Goal: Task Accomplishment & Management: Use online tool/utility

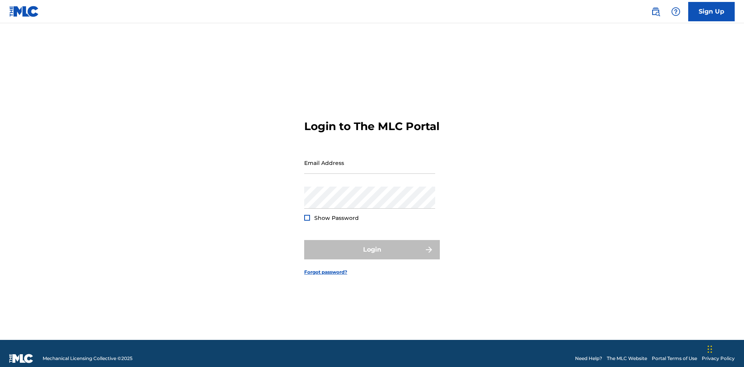
scroll to position [10, 0]
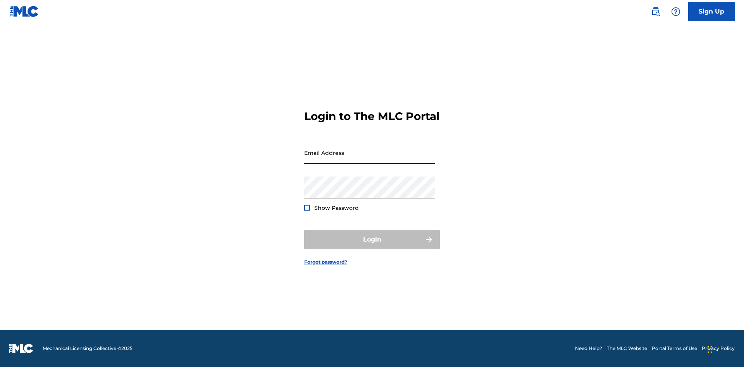
click at [370, 159] on input "Email Address" at bounding box center [369, 153] width 131 height 22
type input "[EMAIL_ADDRESS][DOMAIN_NAME]"
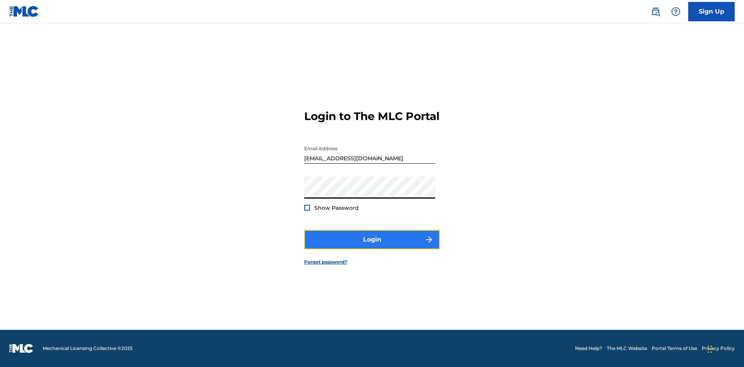
click at [372, 246] on button "Login" at bounding box center [372, 239] width 136 height 19
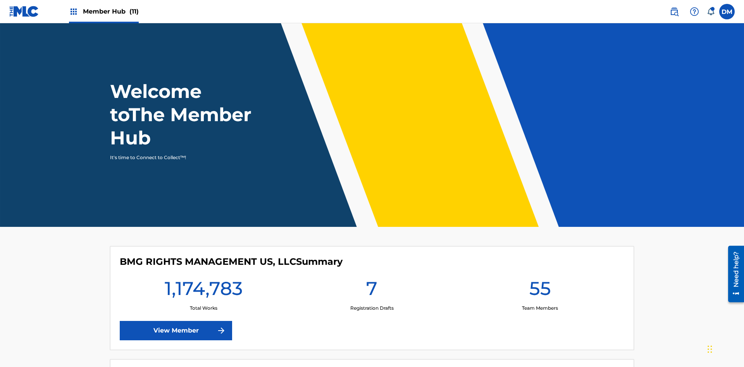
click at [103, 11] on span "Member Hub (11)" at bounding box center [111, 11] width 56 height 9
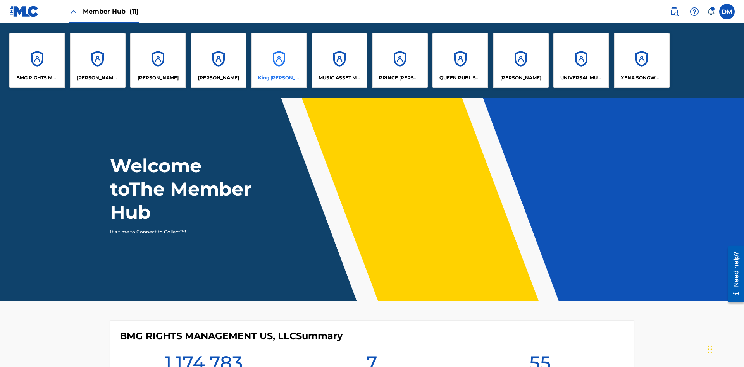
click at [279, 78] on p "King [PERSON_NAME]" at bounding box center [279, 77] width 42 height 7
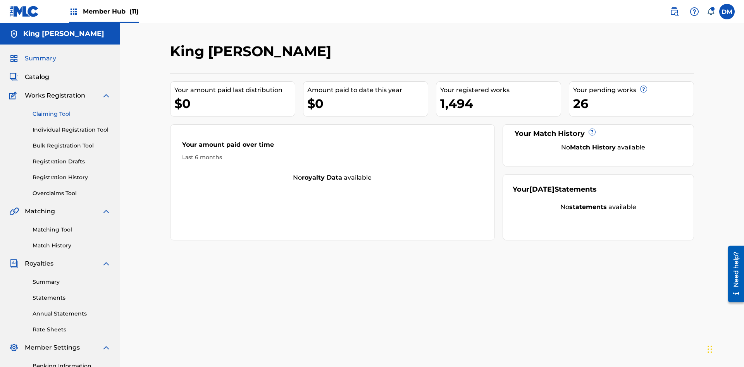
click at [72, 110] on link "Claiming Tool" at bounding box center [72, 114] width 78 height 8
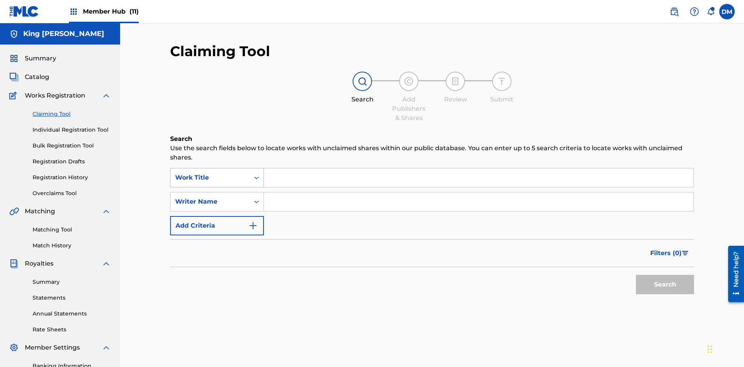
click at [210, 173] on div "Work Title" at bounding box center [210, 177] width 70 height 9
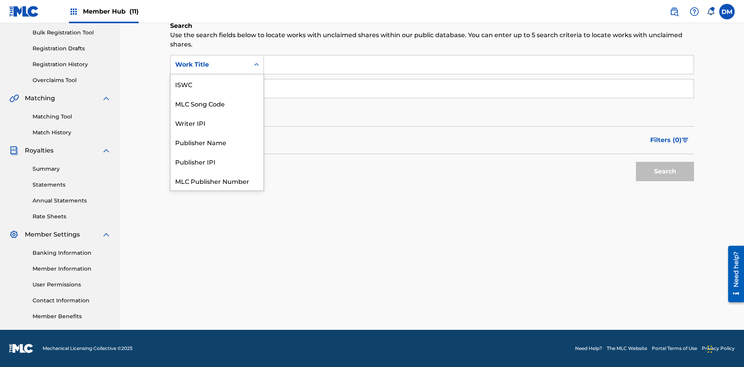
scroll to position [19, 0]
click at [217, 74] on div "ISWC" at bounding box center [216, 64] width 93 height 19
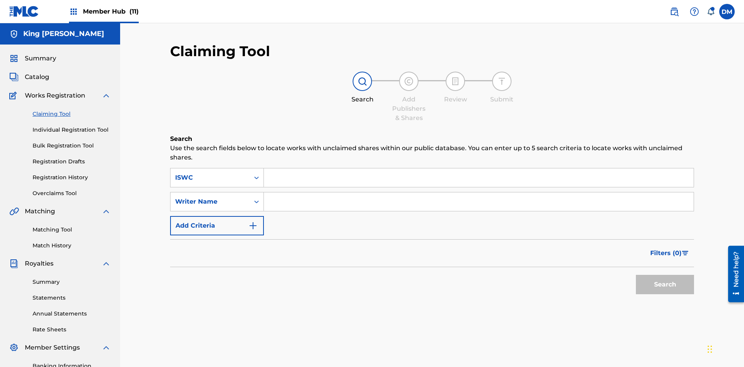
scroll to position [113, 0]
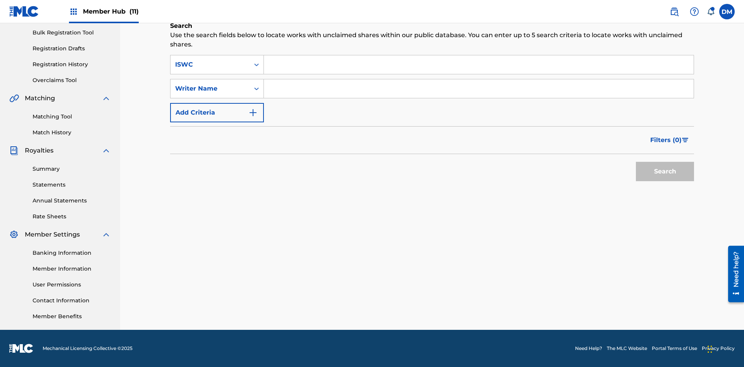
click at [478, 65] on input "Search Form" at bounding box center [479, 64] width 430 height 19
type input "T9645292484"
click at [665, 172] on button "Search" at bounding box center [665, 171] width 58 height 19
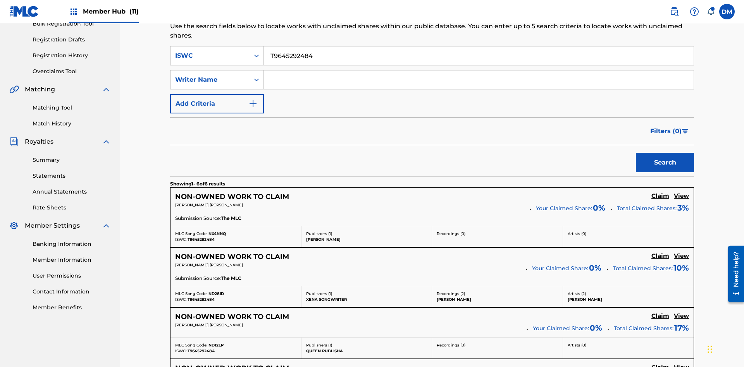
click at [478, 56] on input "T9645292484" at bounding box center [479, 55] width 430 height 19
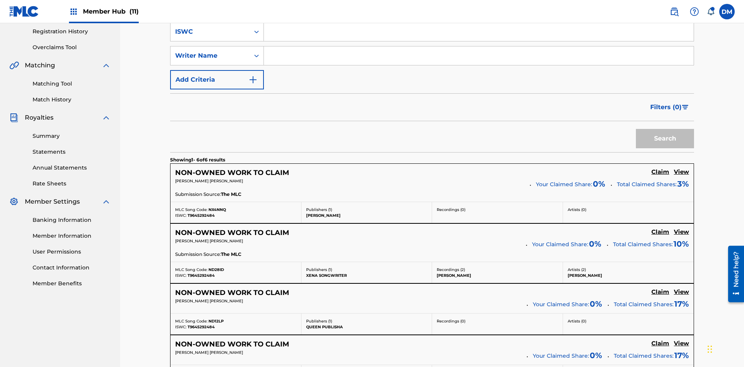
click at [478, 56] on input "Search Form" at bounding box center [479, 55] width 430 height 19
type input "[PERSON_NAME] [PERSON_NAME]"
click at [665, 129] on button "Search" at bounding box center [665, 138] width 58 height 19
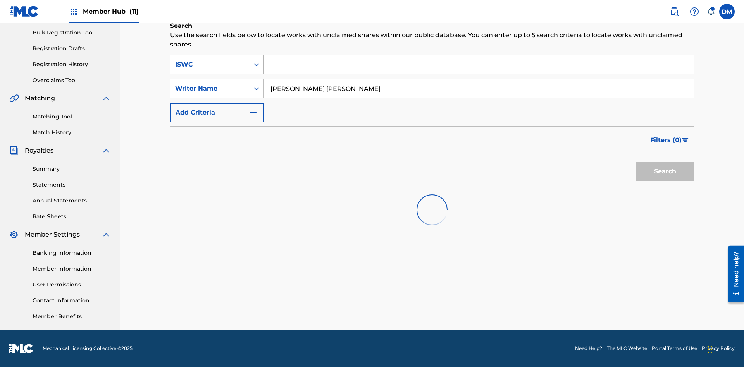
click at [478, 79] on input "[PERSON_NAME] [PERSON_NAME]" at bounding box center [479, 88] width 430 height 19
click at [210, 60] on div "ISWC" at bounding box center [210, 64] width 70 height 9
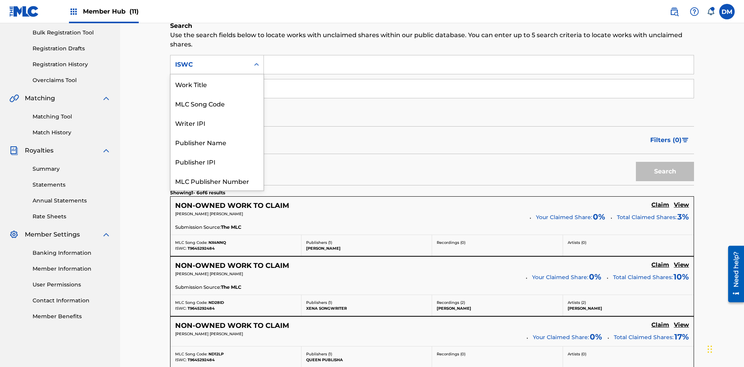
click at [217, 94] on div "Work Title" at bounding box center [216, 83] width 93 height 19
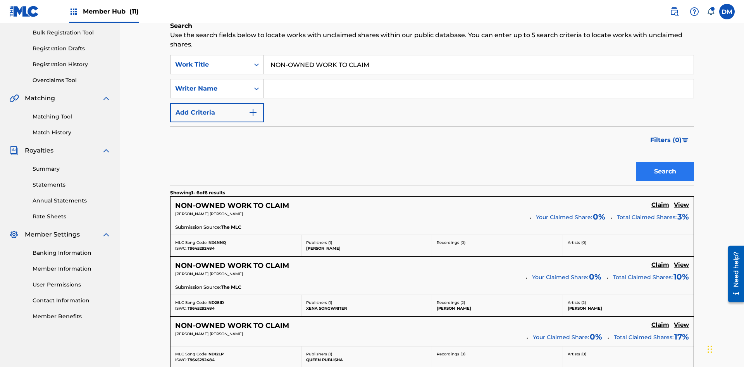
type input "NON-OWNED WORK TO CLAIM"
click at [665, 162] on button "Search" at bounding box center [665, 171] width 58 height 19
click at [478, 56] on input "NON-OWNED WORK TO CLAIM" at bounding box center [479, 64] width 430 height 19
click at [210, 60] on div "Work Title" at bounding box center [210, 64] width 70 height 9
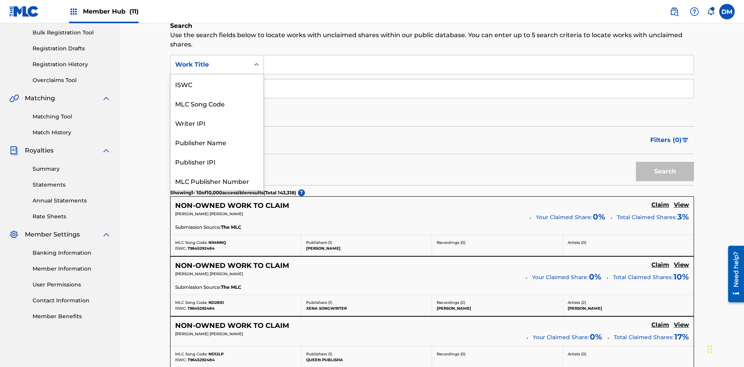
click at [217, 94] on div "MLC Song Code" at bounding box center [216, 103] width 93 height 19
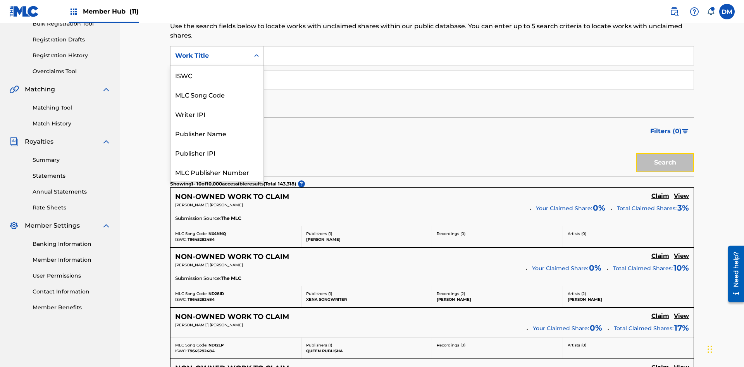
click at [665, 153] on button "Search" at bounding box center [665, 162] width 58 height 19
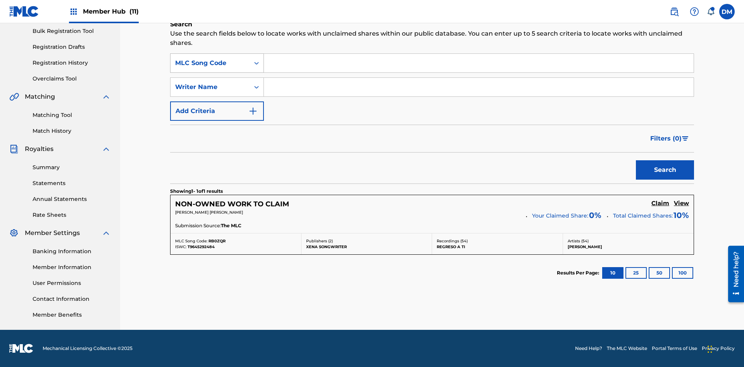
click at [210, 63] on div "MLC Song Code" at bounding box center [210, 62] width 70 height 9
type input "00369275519"
click at [665, 170] on button "Search" at bounding box center [665, 169] width 58 height 19
click at [478, 56] on input "00369275519" at bounding box center [479, 63] width 430 height 19
click at [210, 58] on div "Writer IPI" at bounding box center [210, 62] width 70 height 9
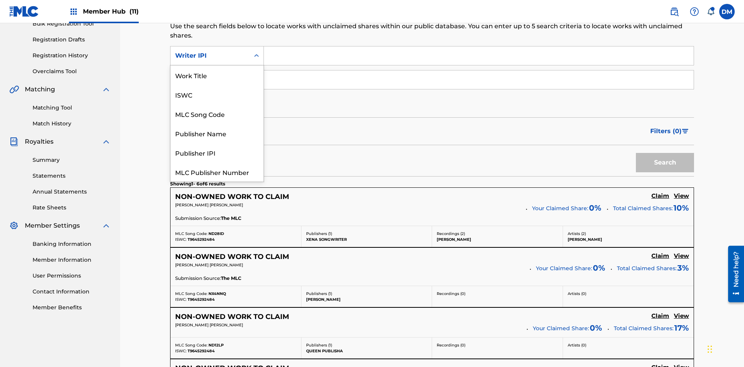
click at [217, 124] on div "Publisher Name" at bounding box center [216, 133] width 93 height 19
click at [665, 153] on button "Search" at bounding box center [665, 162] width 58 height 19
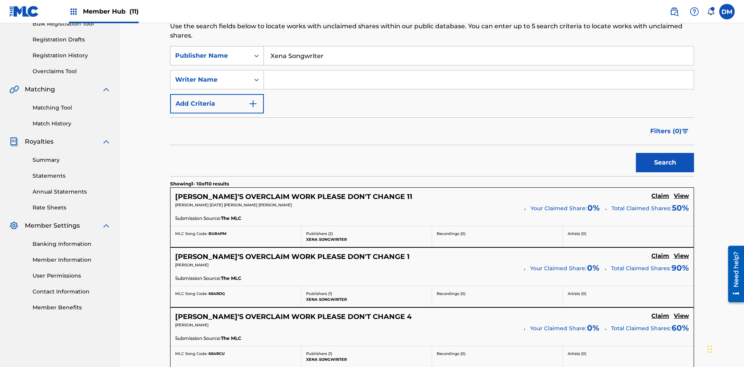
click at [478, 56] on input "Xena Songwriter" at bounding box center [479, 55] width 430 height 19
click at [210, 51] on div "Publisher Name" at bounding box center [210, 55] width 70 height 9
click at [665, 153] on button "Search" at bounding box center [665, 162] width 58 height 19
click at [478, 56] on input "99184874065" at bounding box center [479, 55] width 430 height 19
click at [210, 51] on div "Publisher IPI" at bounding box center [210, 55] width 70 height 9
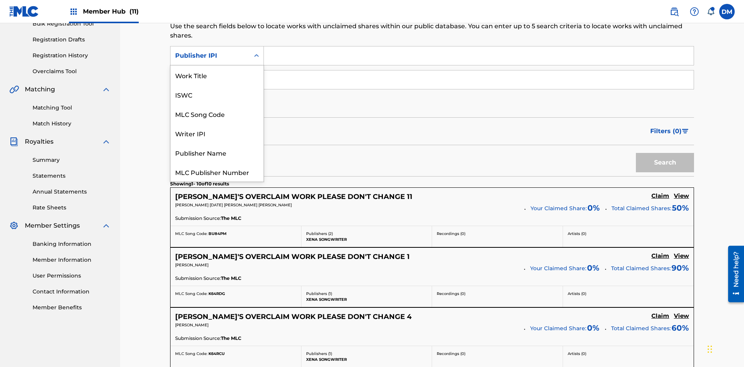
click at [217, 162] on div "MLC Publisher Number" at bounding box center [216, 171] width 93 height 19
click at [665, 153] on button "Search" at bounding box center [665, 162] width 58 height 19
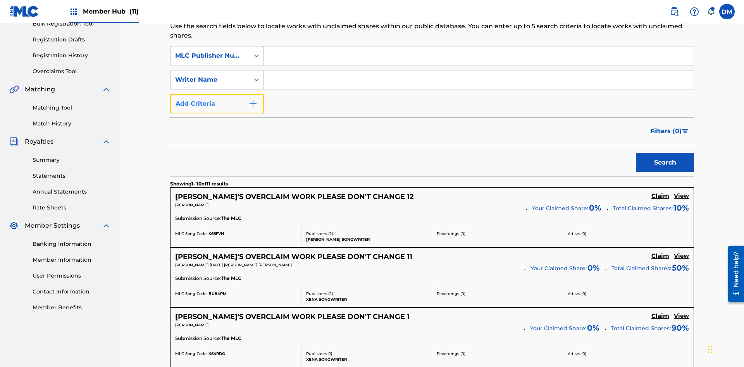
click at [217, 94] on button "Add Criteria" at bounding box center [217, 103] width 94 height 19
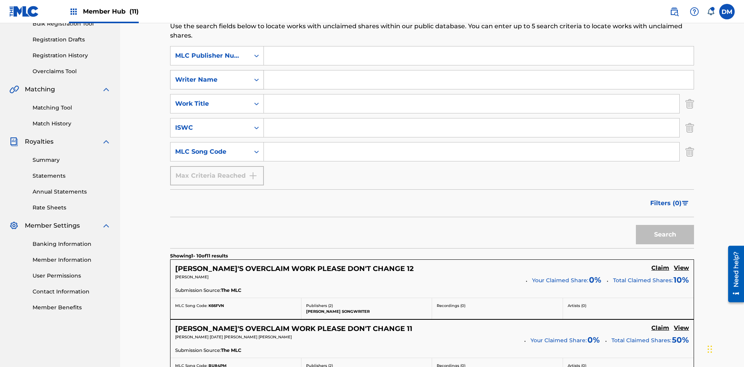
click at [210, 51] on div "MLC Publisher Number" at bounding box center [210, 55] width 70 height 9
click at [210, 75] on div "Writer Name" at bounding box center [210, 79] width 70 height 9
click at [217, 109] on div "Publisher IPI" at bounding box center [216, 118] width 93 height 19
click at [478, 56] on input "Search Form" at bounding box center [479, 55] width 430 height 19
type input "Xena Songwriter"
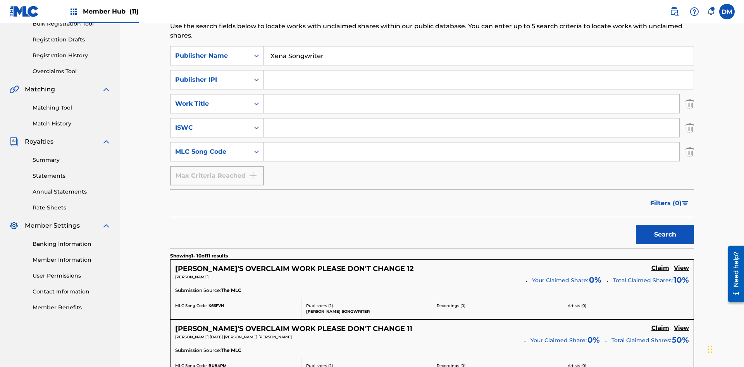
click at [478, 71] on input "Search Form" at bounding box center [479, 80] width 430 height 19
type input "99184874065"
click at [471, 95] on input "Search Form" at bounding box center [471, 104] width 415 height 19
type input "NON-OWNED WORK TO CLAIM"
click at [471, 119] on input "Search Form" at bounding box center [471, 128] width 415 height 19
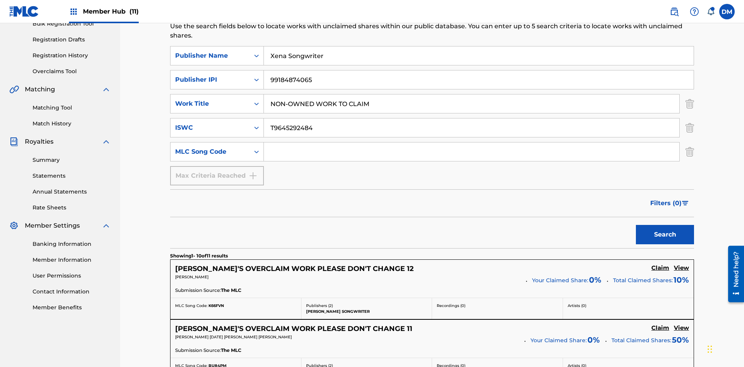
click at [471, 143] on input "Search Form" at bounding box center [471, 152] width 415 height 19
type input "RB0ZQR"
click at [665, 225] on button "Search" at bounding box center [665, 234] width 58 height 19
click at [690, 94] on img "Search Form" at bounding box center [689, 103] width 9 height 19
click at [690, 118] on img "Search Form" at bounding box center [689, 127] width 9 height 19
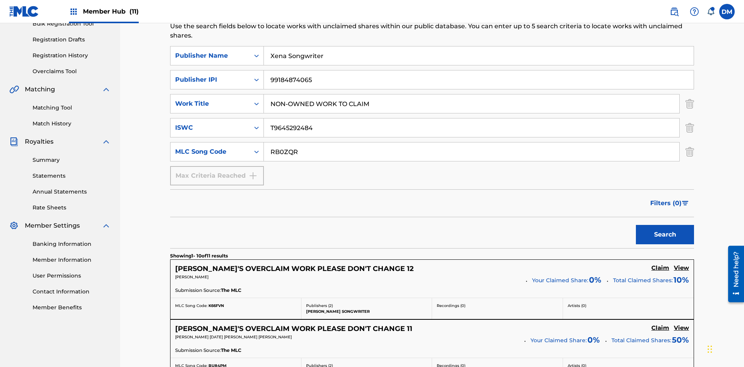
click at [471, 143] on input "RB0ZQR" at bounding box center [471, 152] width 415 height 19
click at [478, 56] on input "Xena Songwriter" at bounding box center [479, 55] width 430 height 19
click at [478, 71] on input "99184874065" at bounding box center [479, 80] width 430 height 19
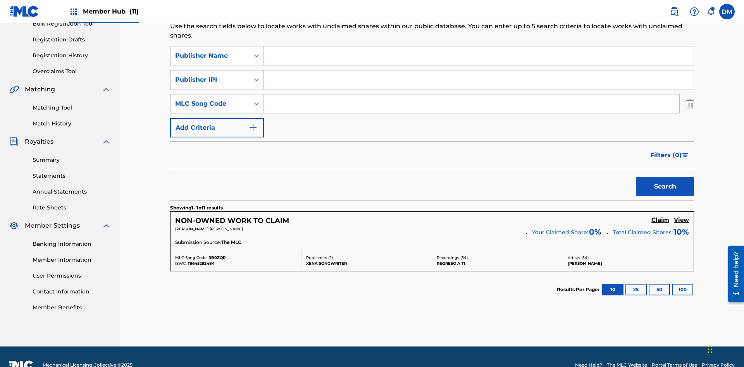
click at [210, 51] on div "Publisher Name" at bounding box center [210, 55] width 70 height 9
click at [210, 75] on div "Publisher IPI" at bounding box center [210, 79] width 70 height 9
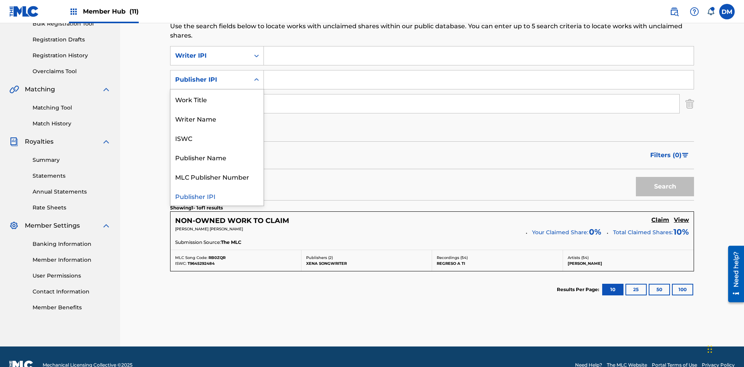
click at [217, 167] on div "MLC Publisher Number" at bounding box center [216, 176] width 93 height 19
click at [210, 99] on div "MLC Song Code" at bounding box center [210, 103] width 70 height 9
click at [478, 56] on input "Search Form" at bounding box center [479, 55] width 430 height 19
type input "00369275519"
